Goal: Information Seeking & Learning: Learn about a topic

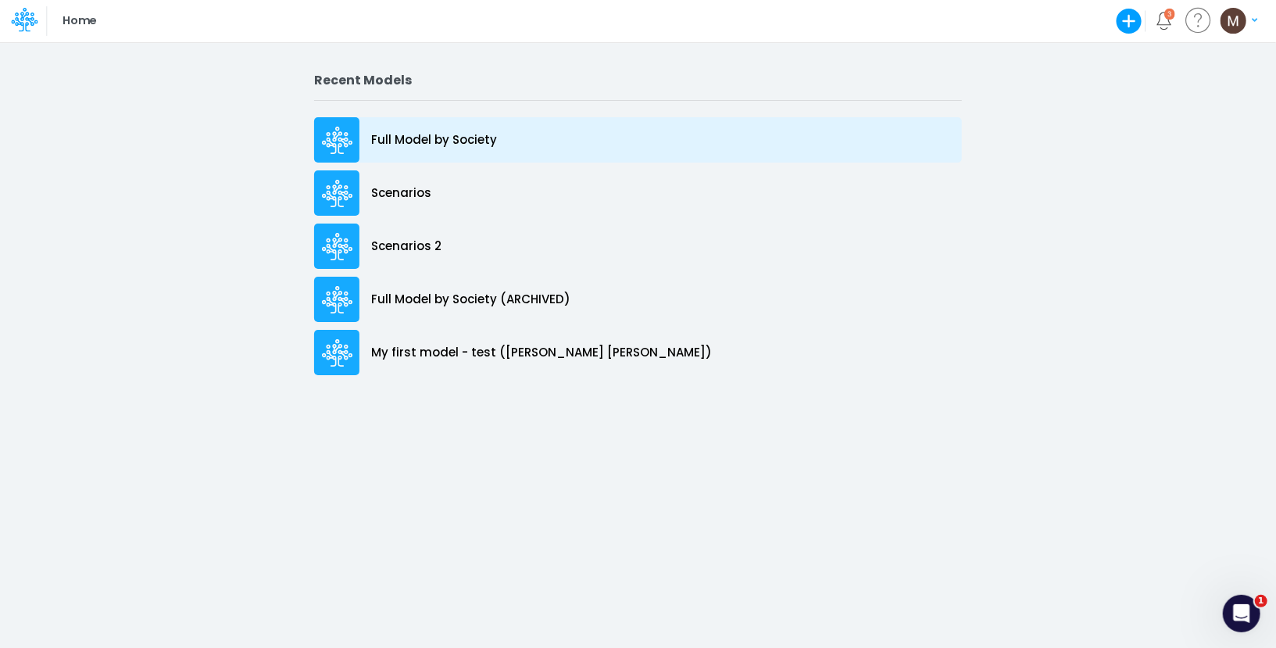
click at [444, 155] on div "Full Model by Society" at bounding box center [638, 139] width 648 height 45
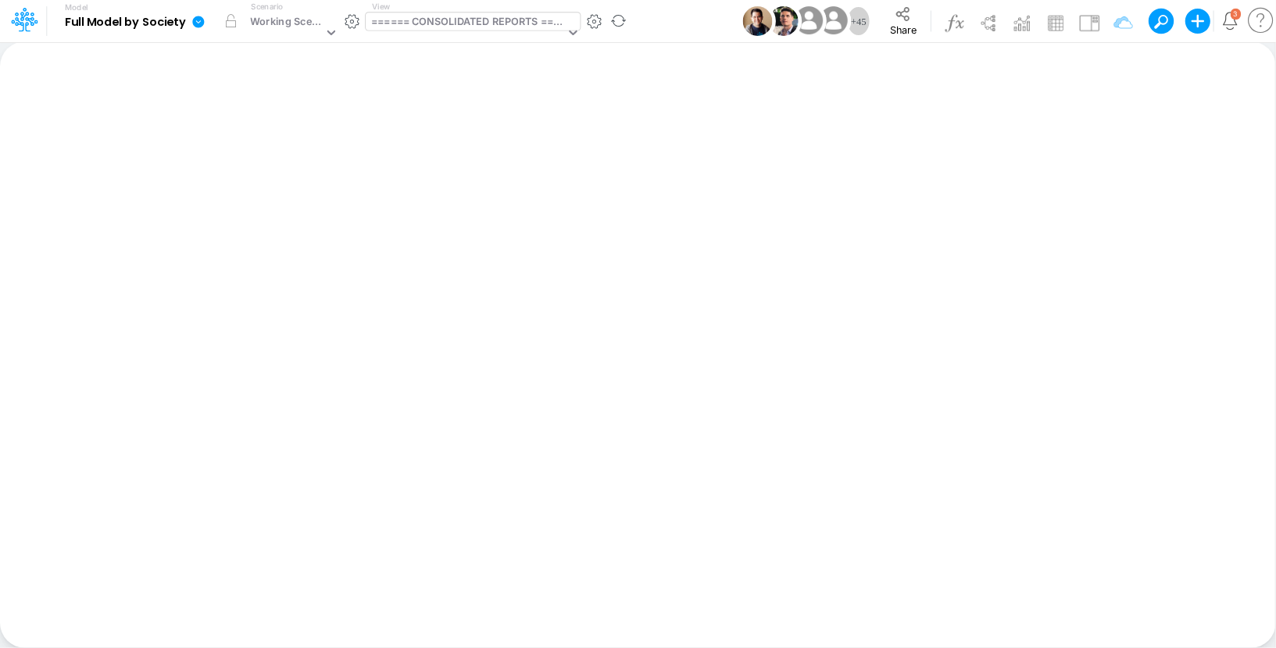
click at [490, 14] on div "====== CONSOLIDATED REPORTS ======" at bounding box center [467, 23] width 193 height 18
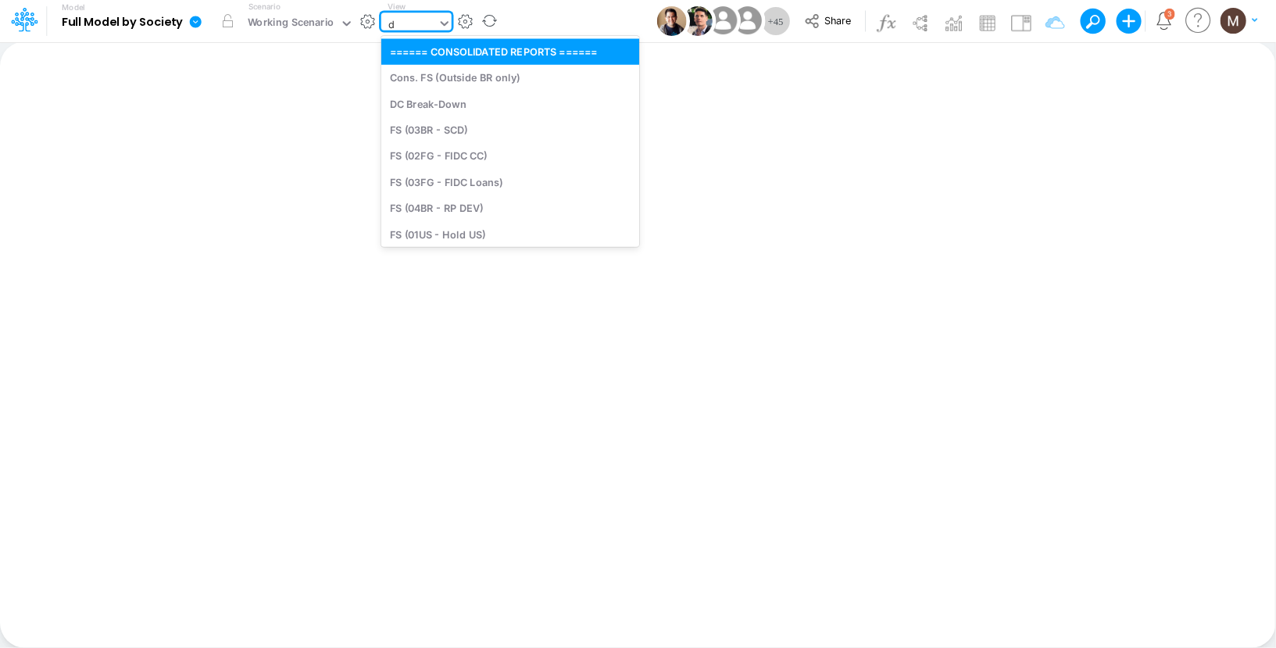
type input "dc"
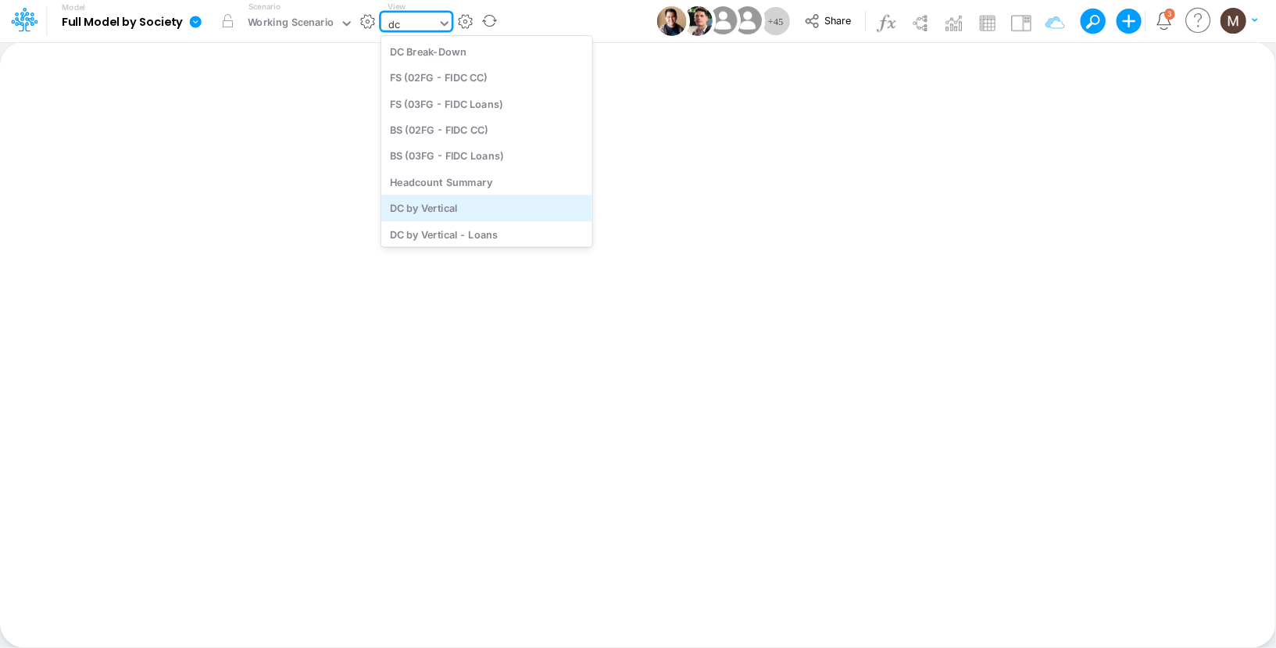
click at [487, 197] on div "DC by Vertical" at bounding box center [486, 208] width 211 height 26
type input "DC by Vertical"
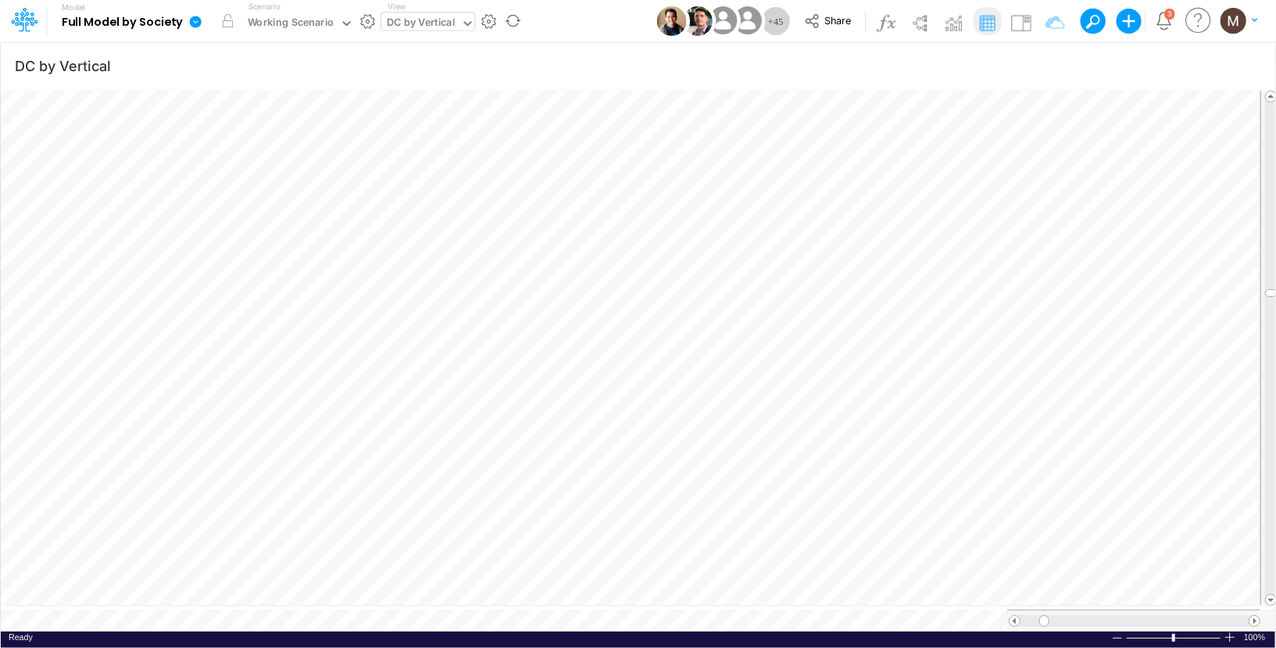
scroll to position [7, 1]
click at [1254, 616] on span at bounding box center [1254, 621] width 10 height 10
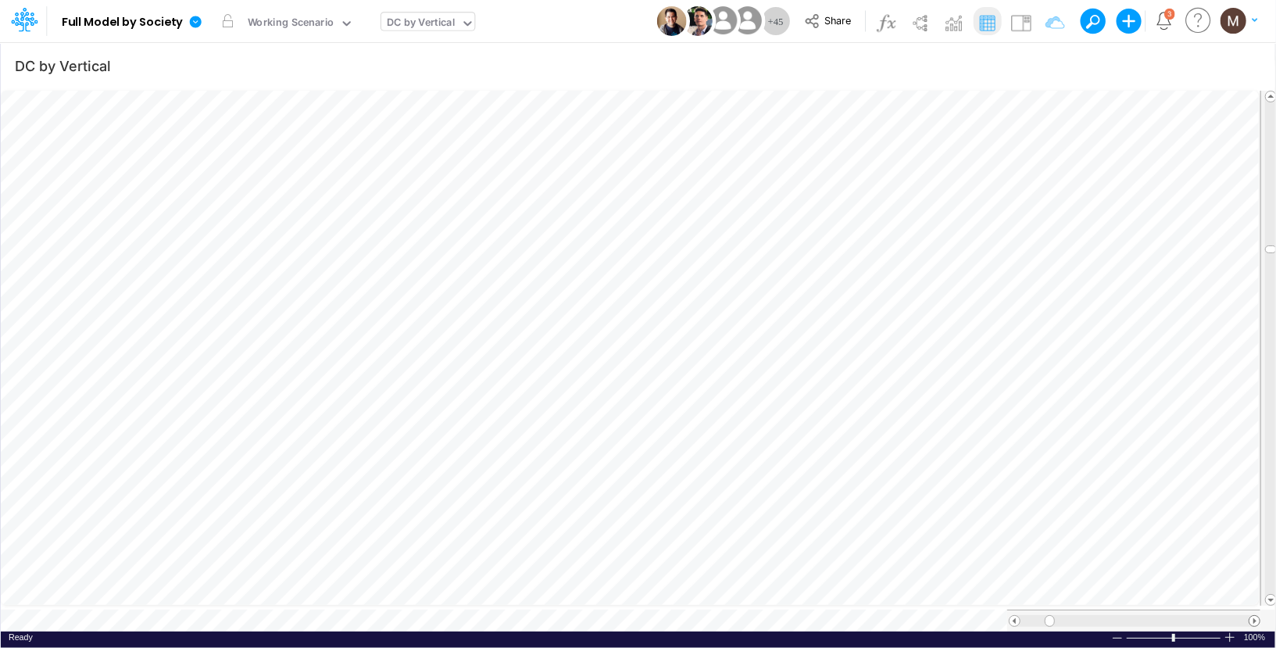
click at [1254, 616] on span at bounding box center [1254, 621] width 10 height 10
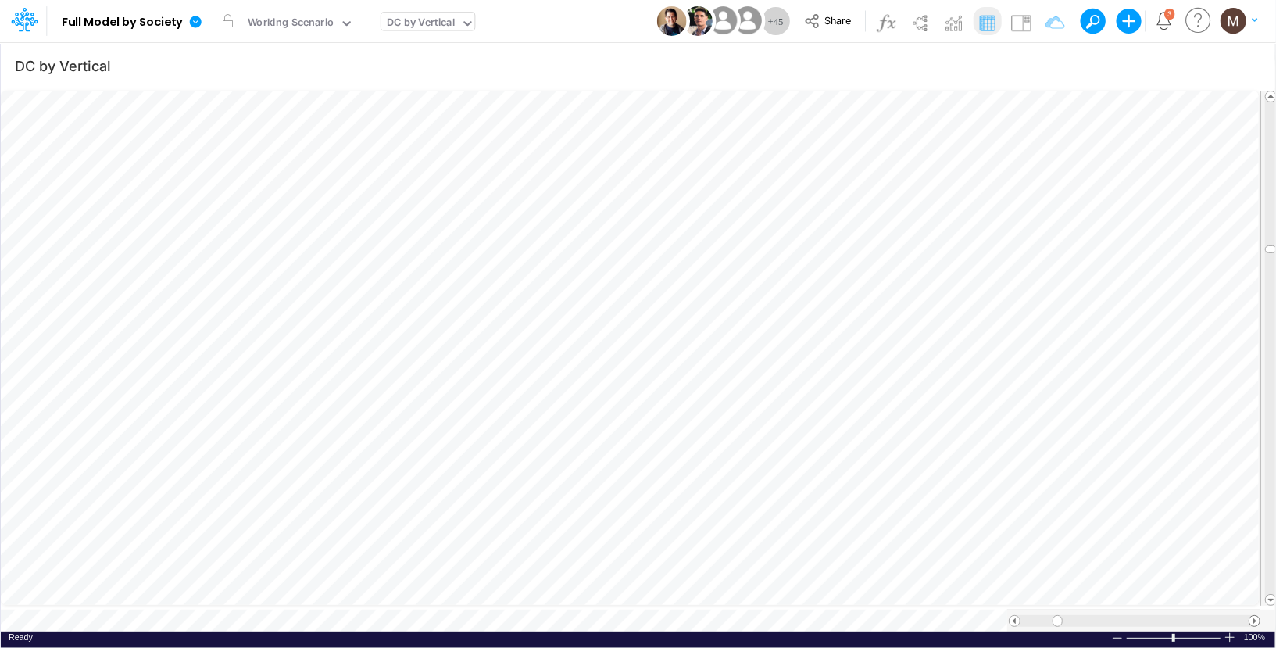
click at [1254, 616] on span at bounding box center [1254, 621] width 10 height 10
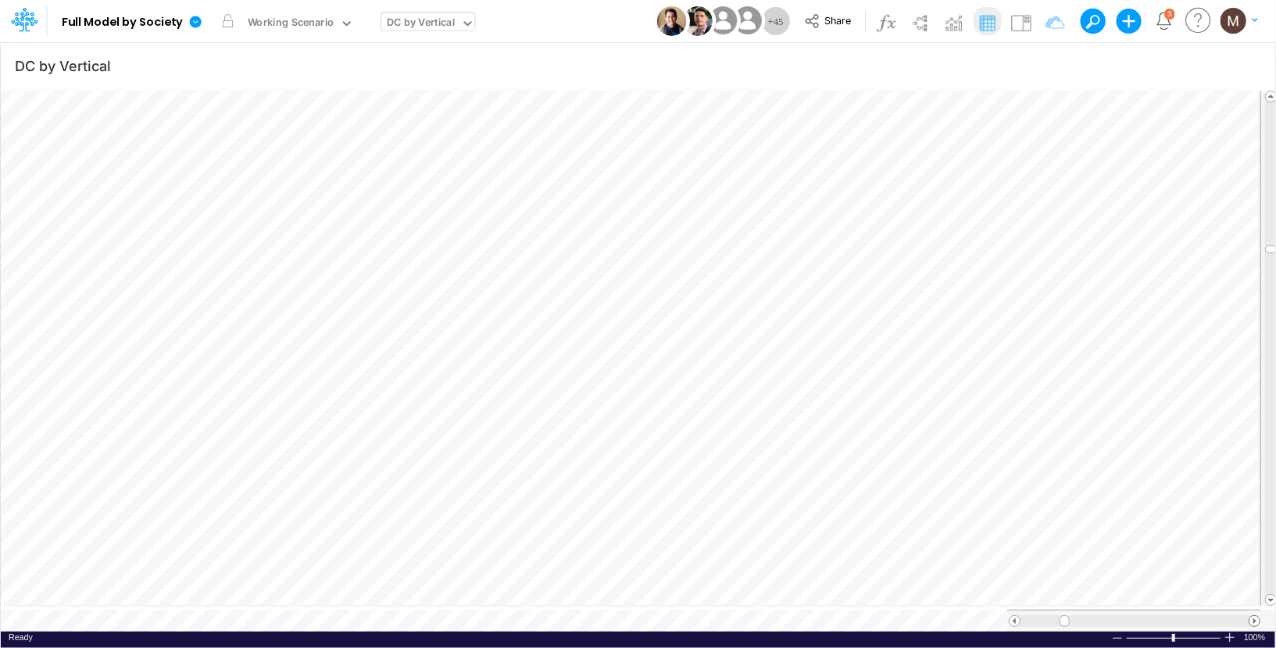
click at [1254, 616] on span at bounding box center [1254, 621] width 10 height 10
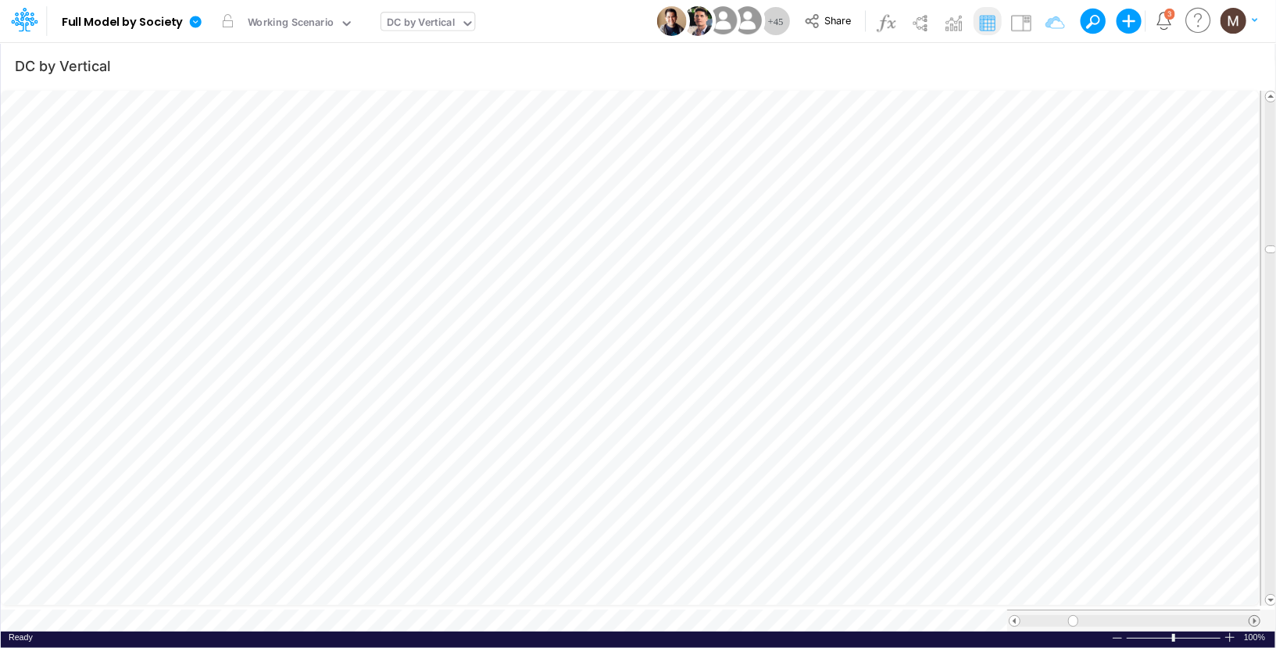
click at [1254, 616] on span at bounding box center [1254, 621] width 10 height 10
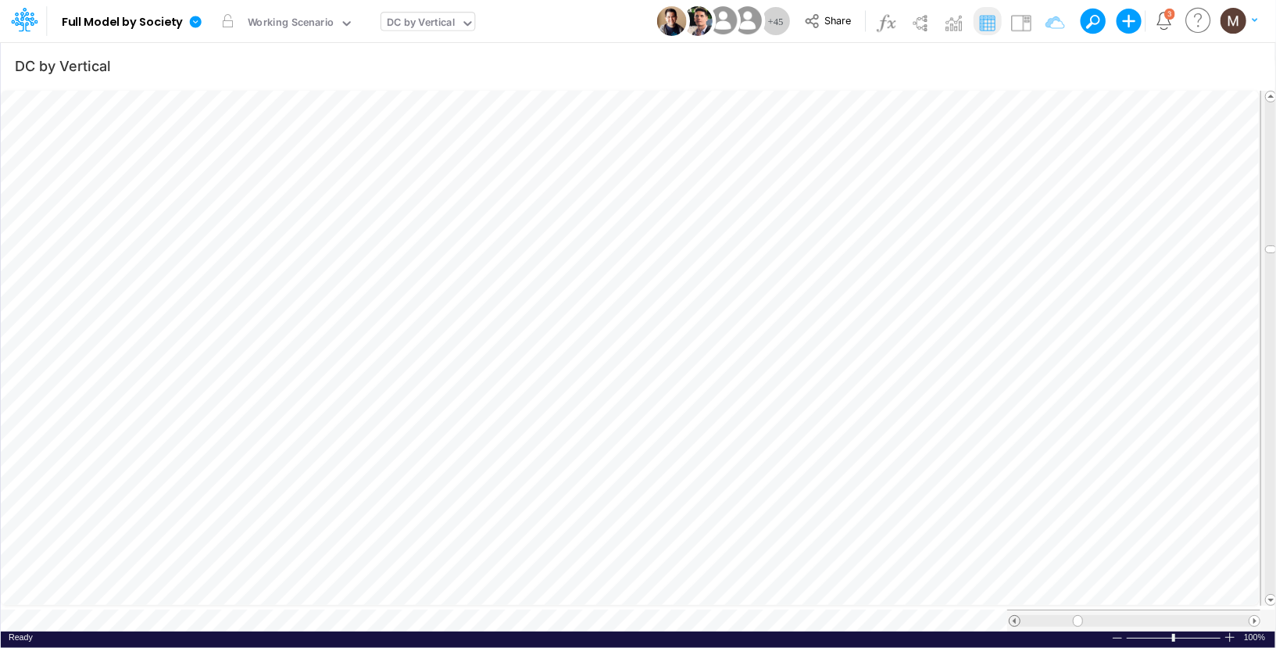
click at [1013, 616] on span at bounding box center [1014, 621] width 10 height 10
click at [1068, 615] on div at bounding box center [1134, 621] width 228 height 12
drag, startPoint x: 1080, startPoint y: 615, endPoint x: 1151, endPoint y: 601, distance: 71.5
click at [1151, 609] on div at bounding box center [1133, 620] width 253 height 22
click at [1041, 61] on icon "button" at bounding box center [1043, 66] width 23 height 16
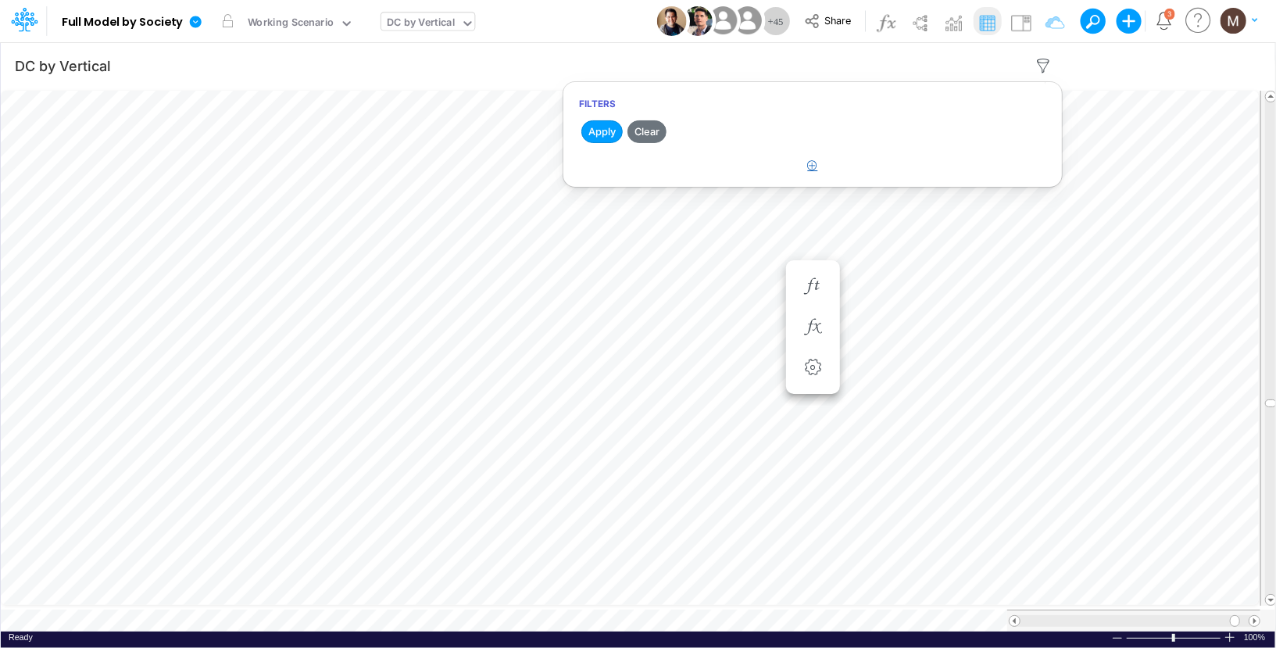
click at [813, 166] on icon "button" at bounding box center [813, 165] width 10 height 10
select select "tableSearchOR"
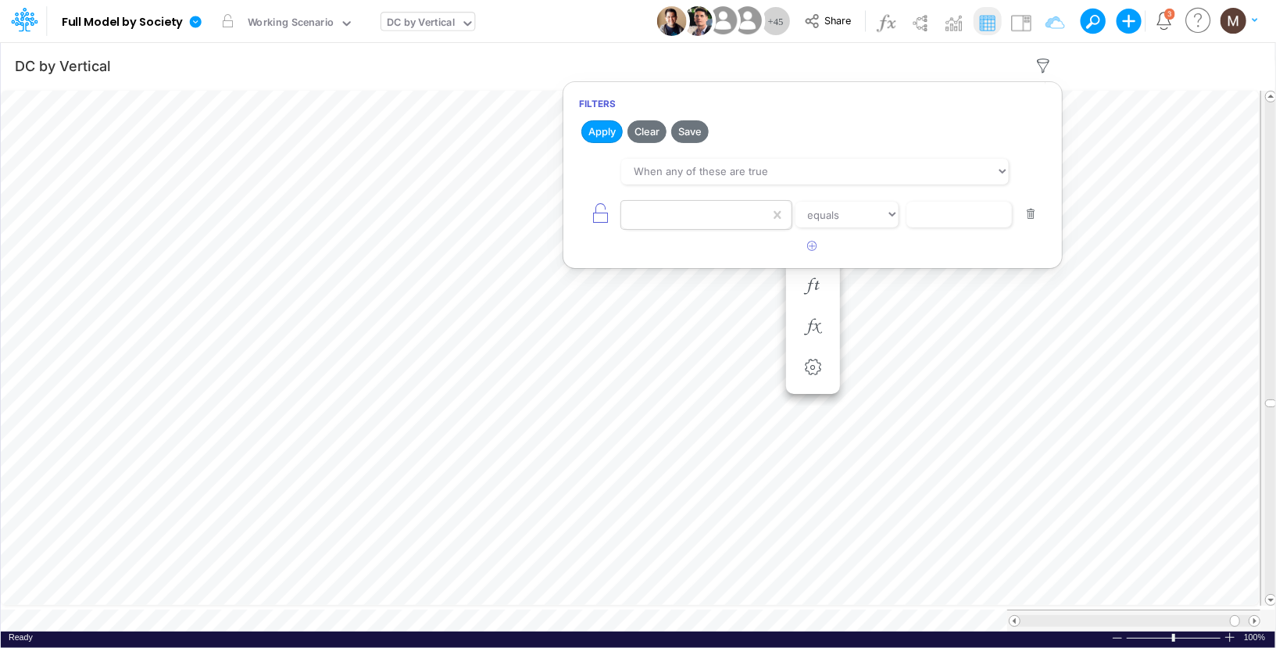
click at [713, 215] on div at bounding box center [695, 215] width 148 height 27
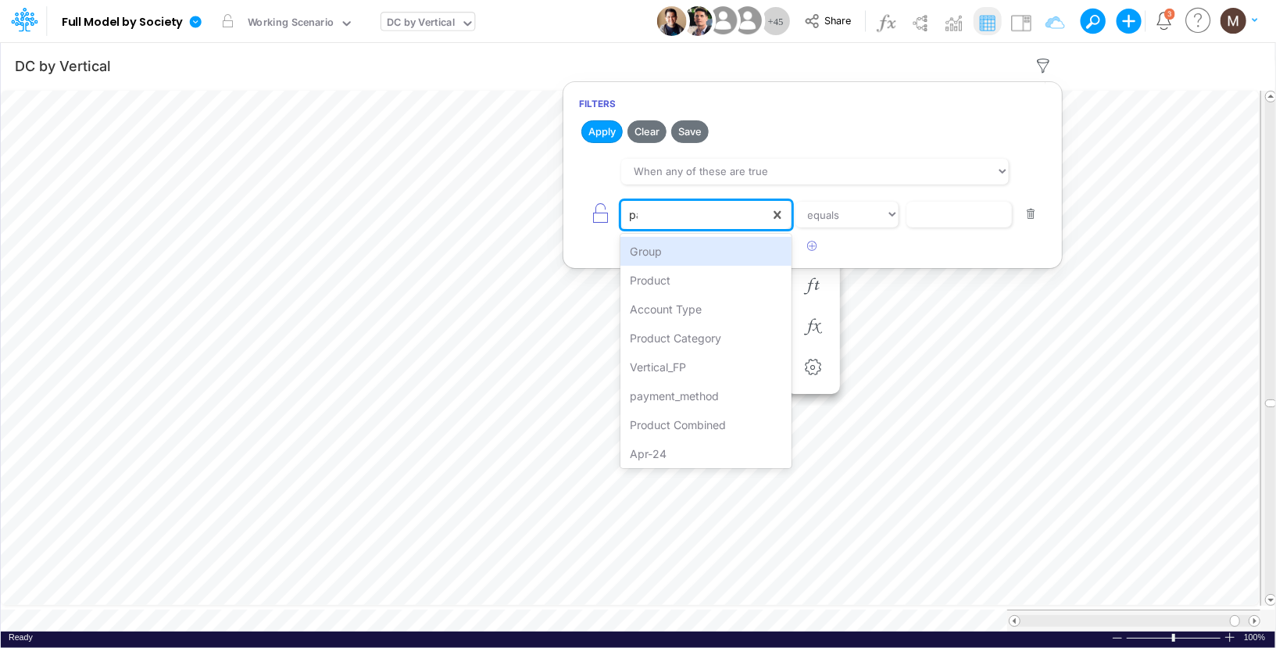
type input "pay"
click at [724, 255] on div "payment_method" at bounding box center [705, 251] width 171 height 29
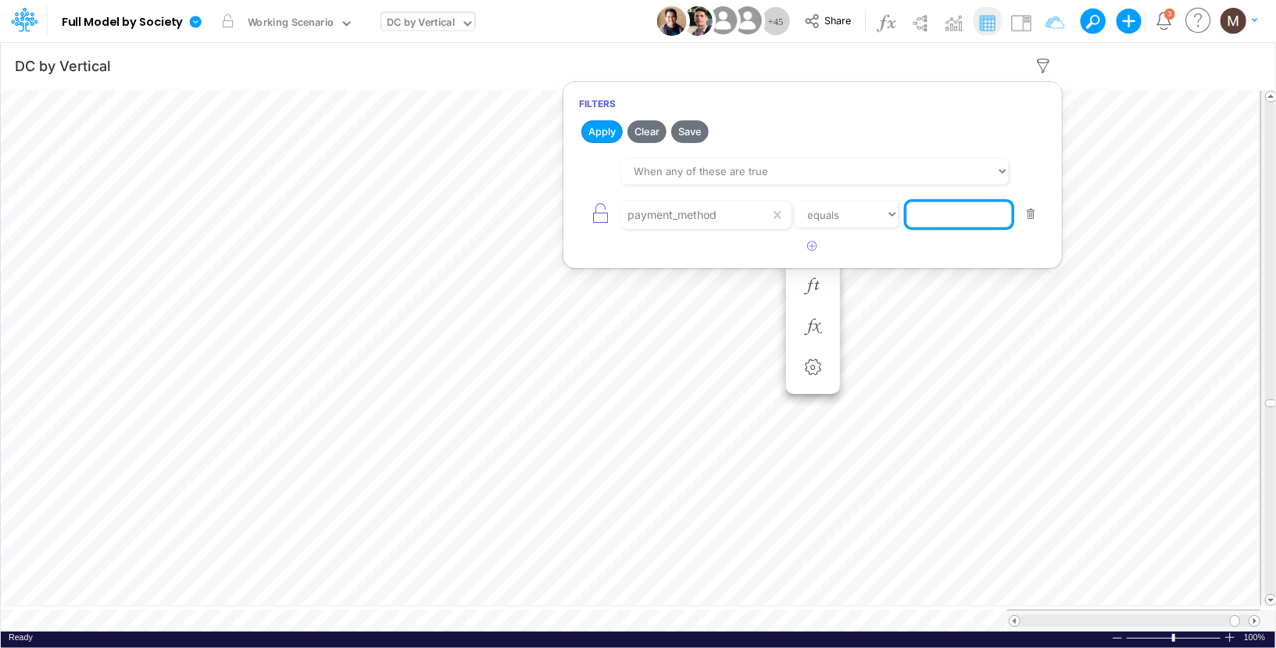
click at [930, 214] on input "text" at bounding box center [958, 215] width 105 height 27
type input "wallet"
click at [594, 133] on button "Apply" at bounding box center [601, 131] width 41 height 23
click at [1030, 215] on button "button" at bounding box center [1030, 214] width 30 height 21
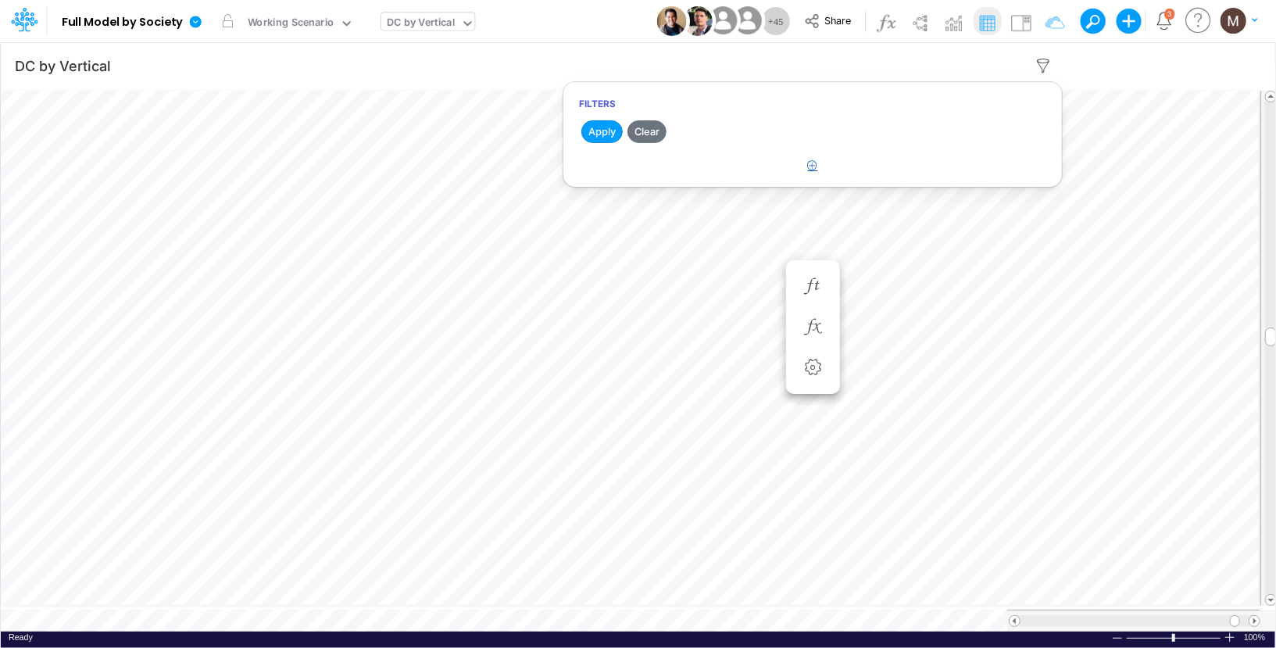
click at [808, 162] on icon "button" at bounding box center [813, 165] width 10 height 10
select select "tableSearchOR"
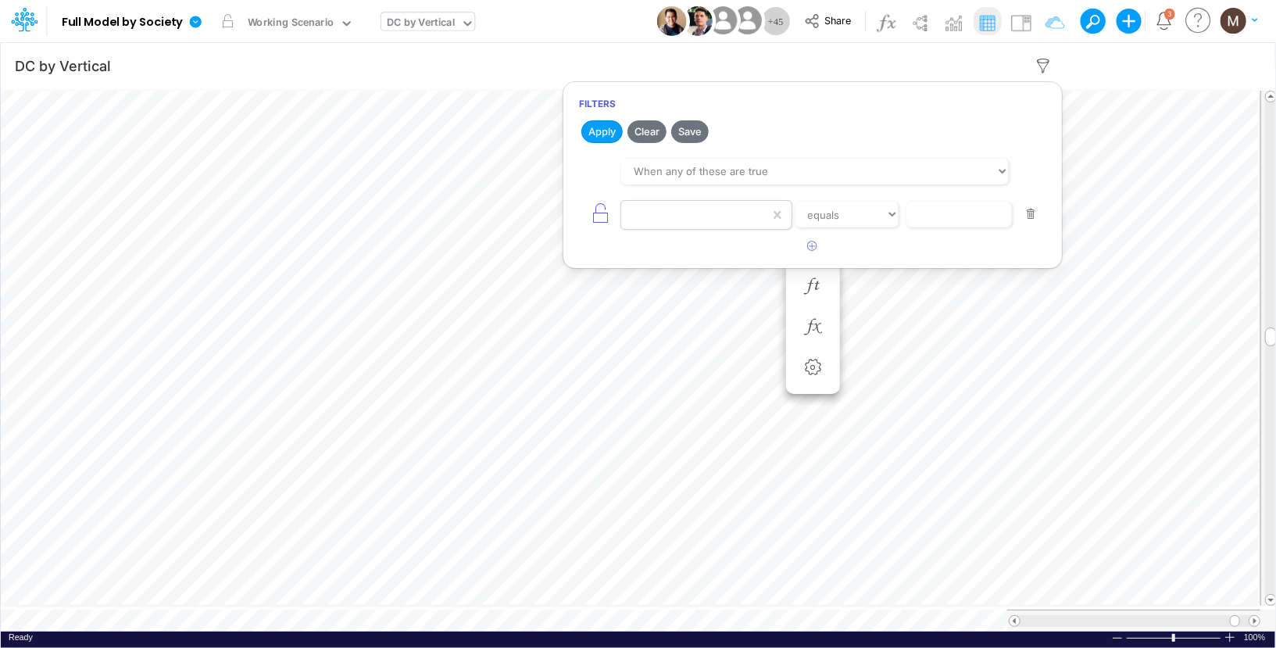
click at [705, 221] on div at bounding box center [695, 215] width 148 height 27
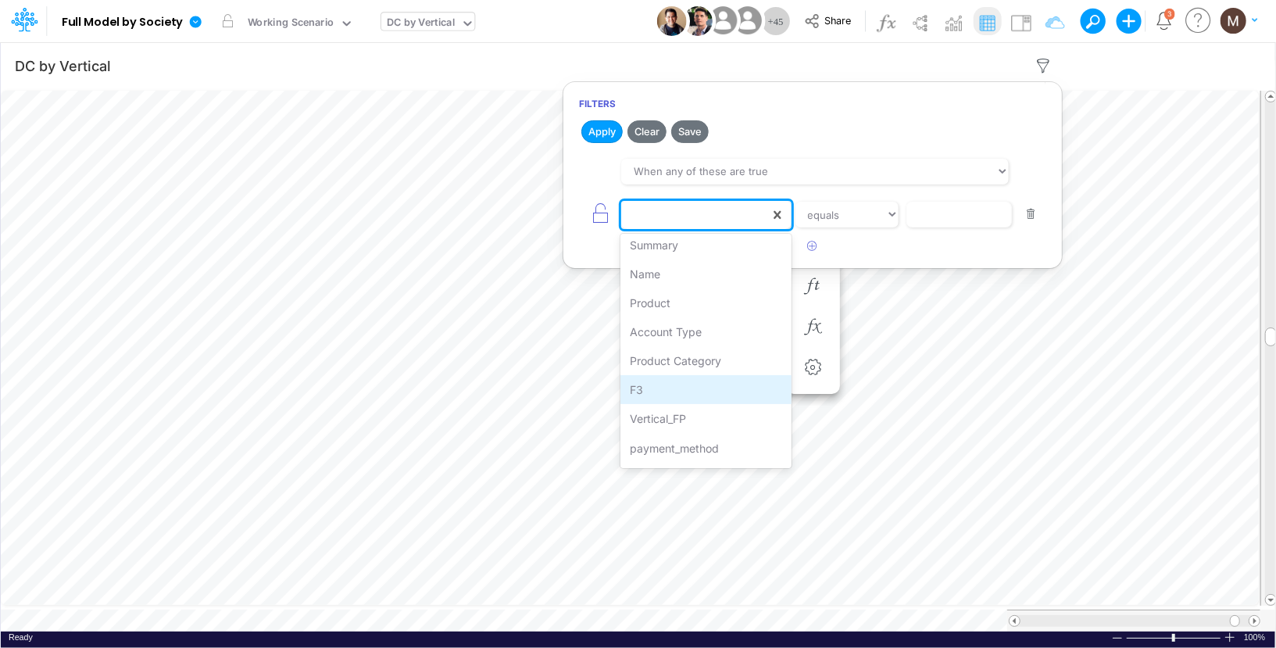
scroll to position [182, 0]
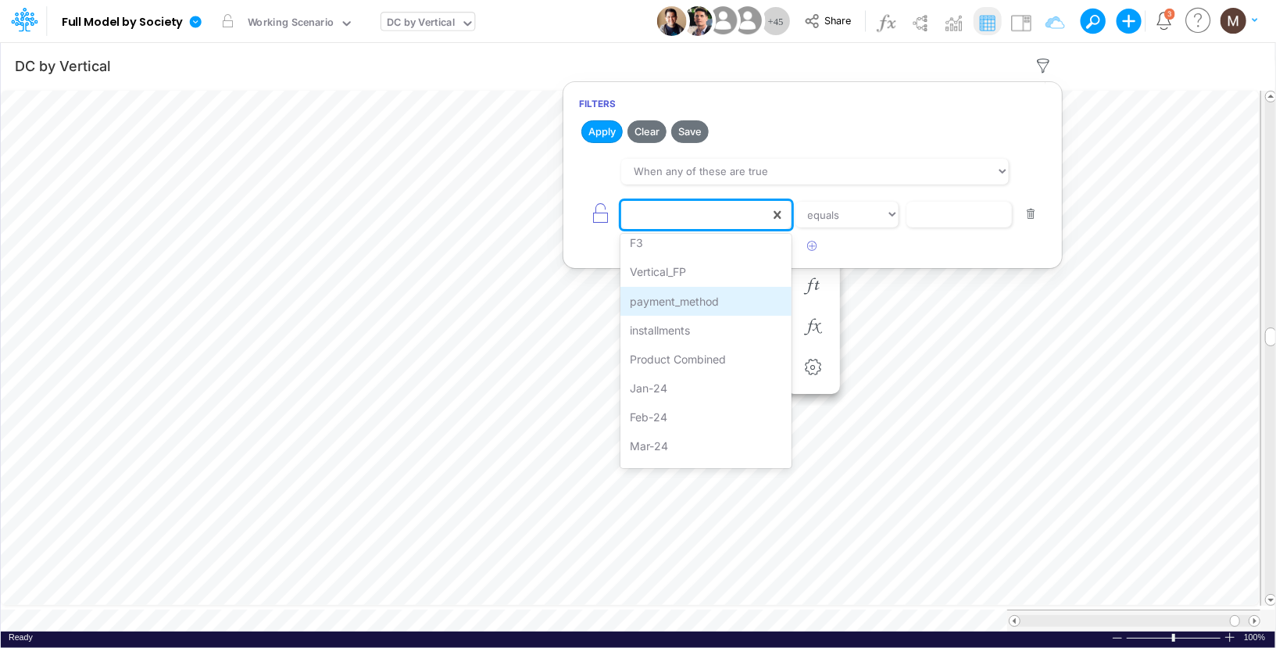
click at [701, 298] on div "payment_method" at bounding box center [705, 301] width 171 height 29
click at [865, 229] on div "option payment_method, selected. 0 results available. Select is focused ,type t…" at bounding box center [812, 214] width 467 height 35
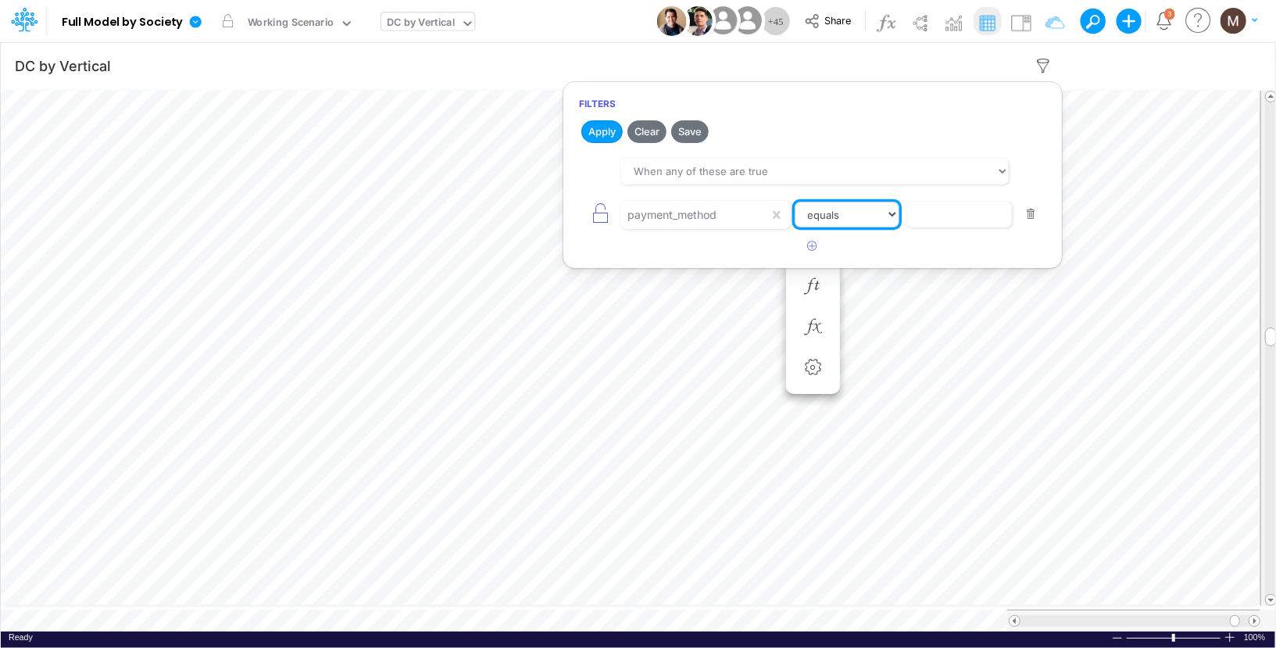
click at [885, 211] on select "equals not equal starts with ends with contains" at bounding box center [846, 215] width 105 height 27
select select "contains"
click at [794, 202] on select "equals not equal starts with ends with contains" at bounding box center [846, 215] width 105 height 27
click at [940, 218] on input "text" at bounding box center [958, 215] width 105 height 27
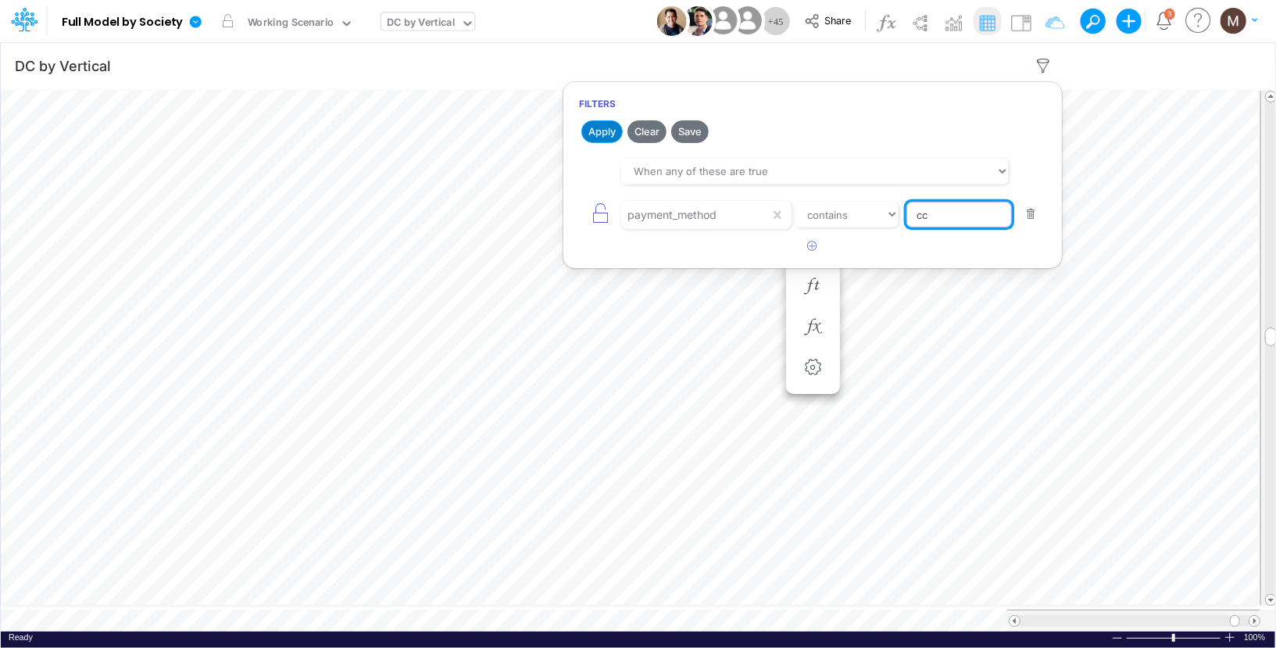
type input "cc"
click at [609, 134] on button "Apply" at bounding box center [601, 131] width 41 height 23
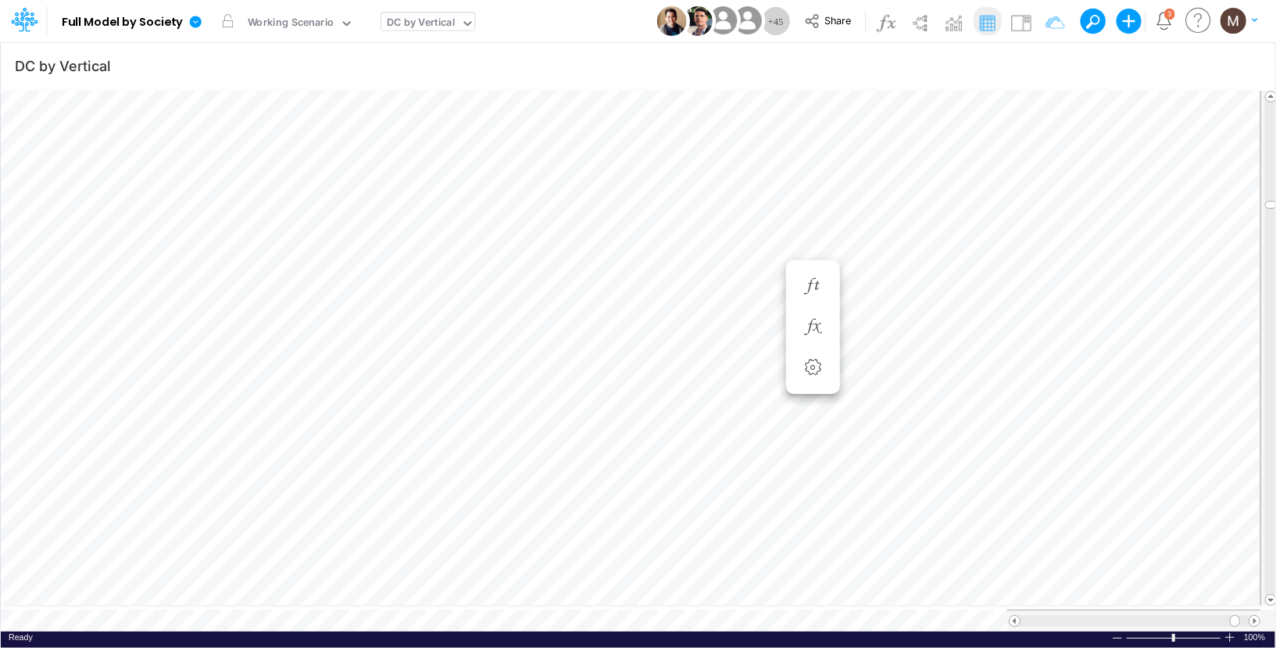
scroll to position [7, 1]
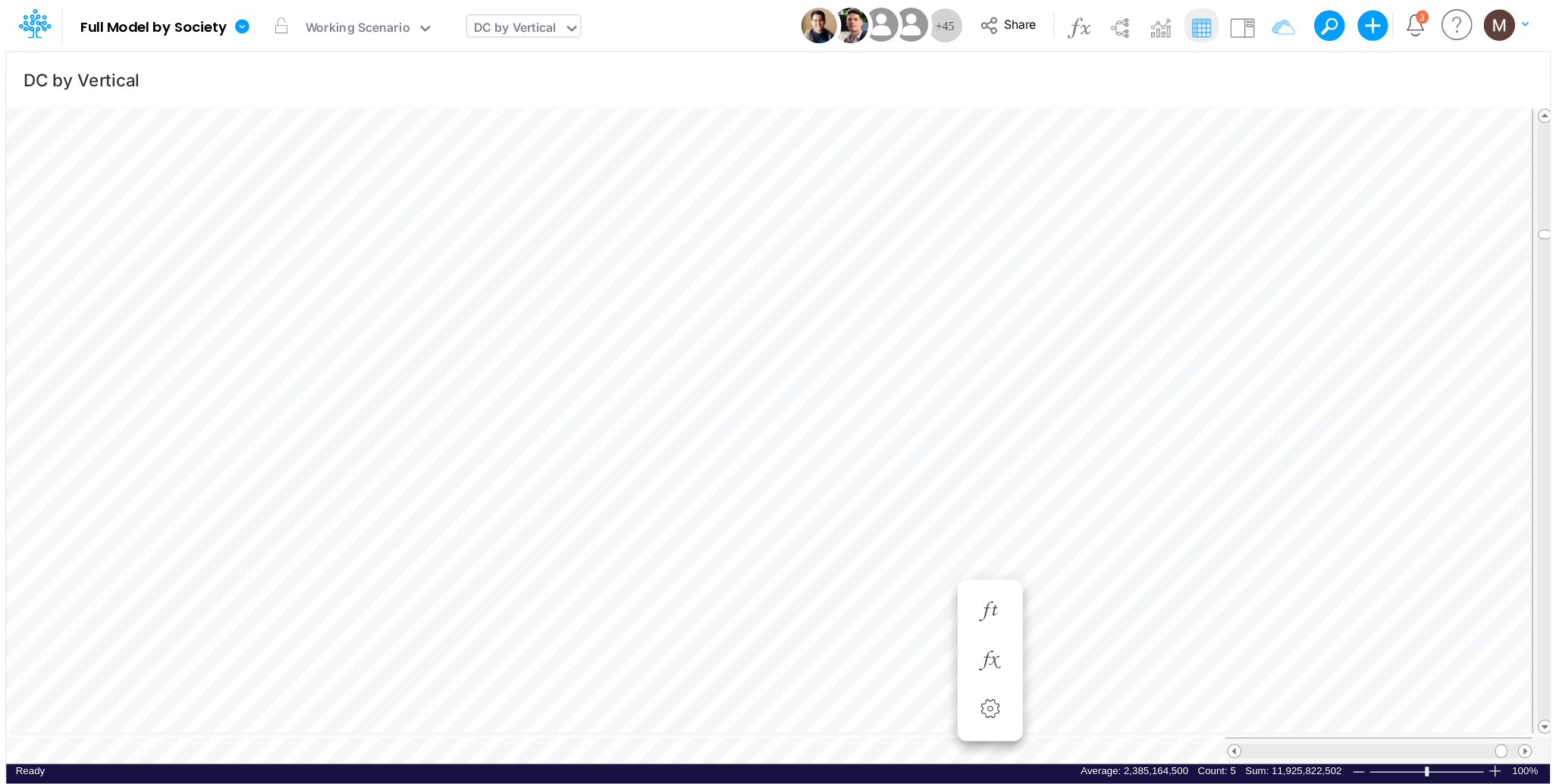
scroll to position [0, 1]
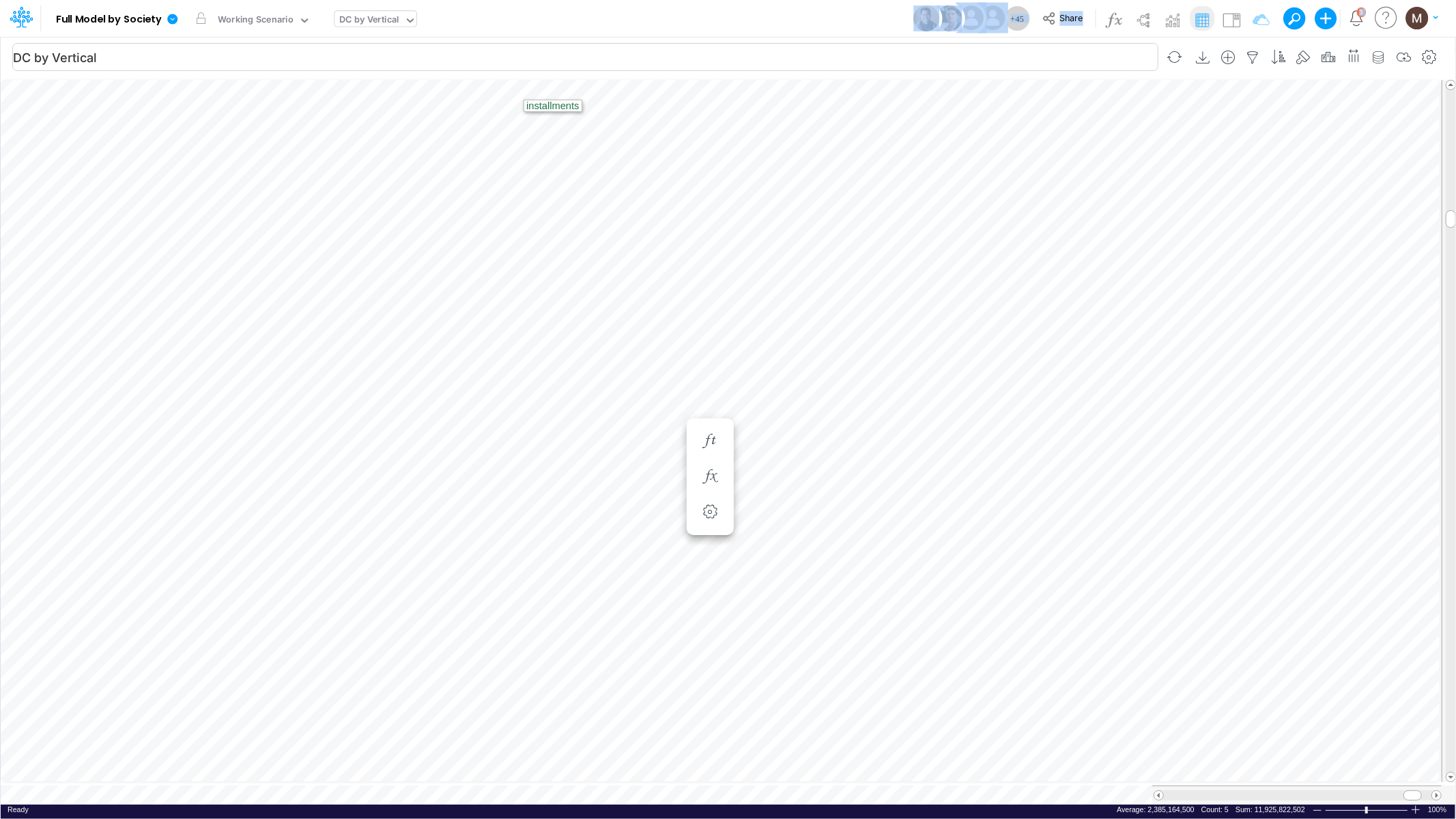
click at [506, 107] on div "Model Full Model by Society Edit model settings Duplicate Import QuickBooks Qui…" at bounding box center [728, 409] width 1456 height 819
drag, startPoint x: 36, startPoint y: 13, endPoint x: 17, endPoint y: 8, distance: 19.6
click at [36, 13] on div at bounding box center [20, 18] width 41 height 26
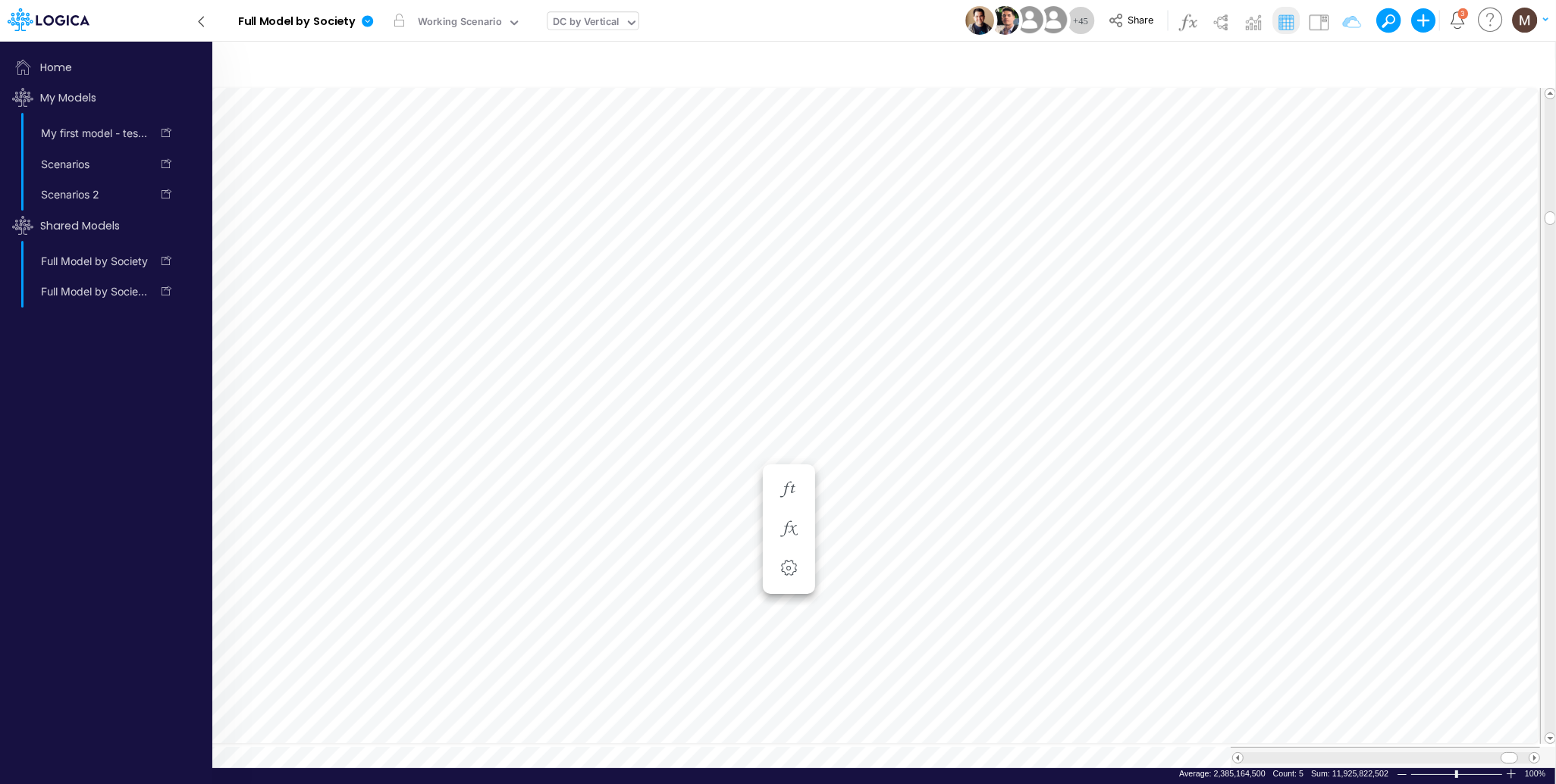
click at [196, 23] on icon at bounding box center [200, 21] width 17 height 26
